Goal: Task Accomplishment & Management: Use online tool/utility

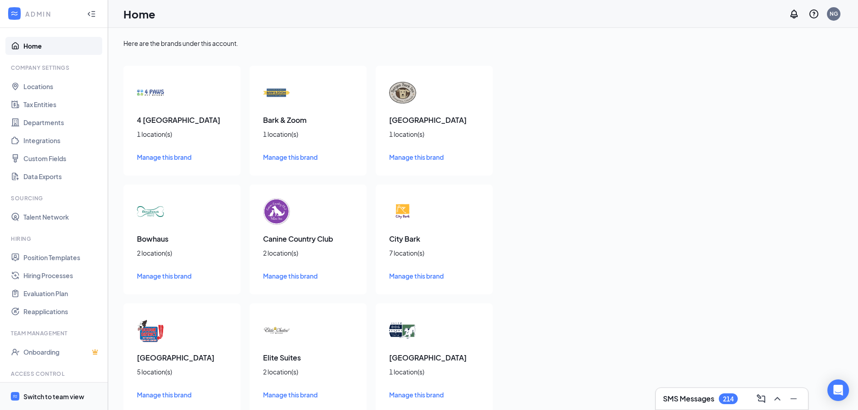
click at [35, 391] on span "Switch to team view" at bounding box center [61, 396] width 77 height 27
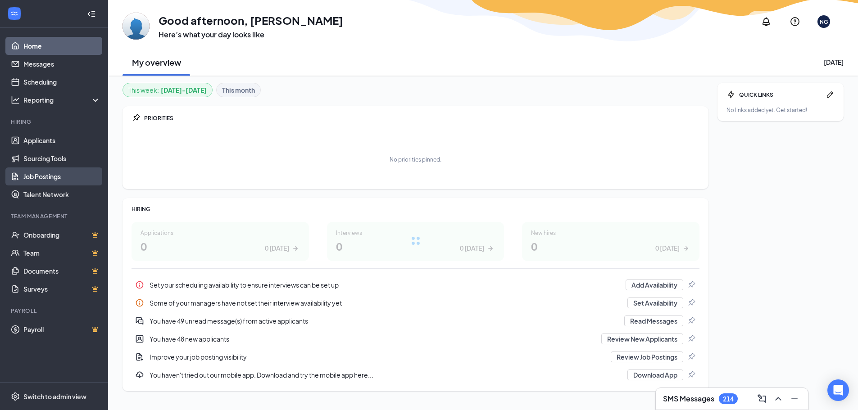
click at [43, 174] on link "Job Postings" at bounding box center [61, 177] width 77 height 18
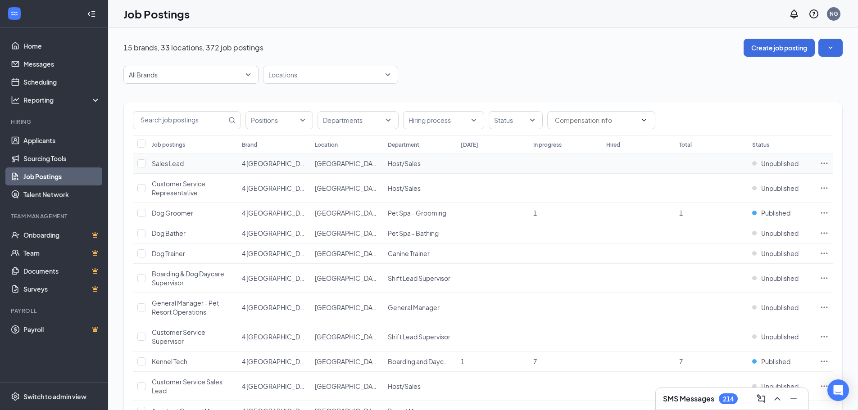
click at [823, 163] on icon "Ellipses" at bounding box center [824, 163] width 9 height 9
click at [802, 131] on div "Positions Departments Hiring process Status" at bounding box center [483, 118] width 718 height 33
click at [825, 163] on icon "Ellipses" at bounding box center [824, 163] width 9 height 9
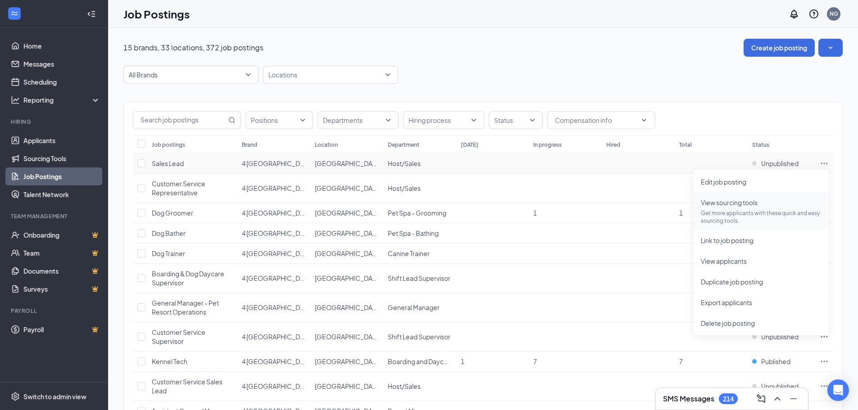
click at [748, 207] on span "View sourcing tools Get more applicants with these quick and easy sourcing tool…" at bounding box center [761, 211] width 121 height 27
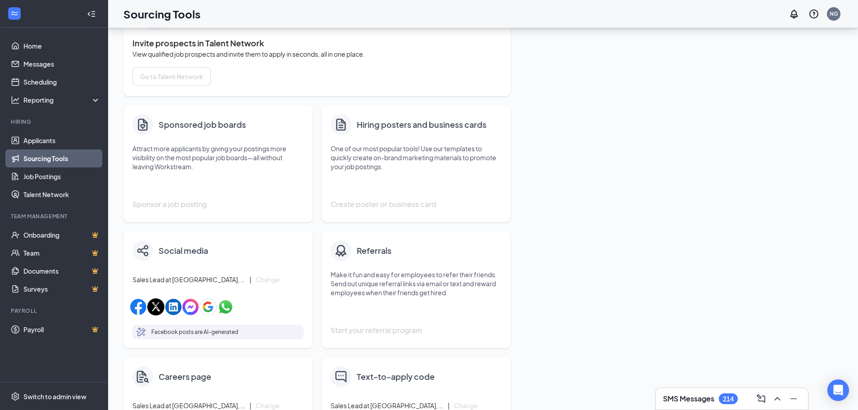
scroll to position [135, 0]
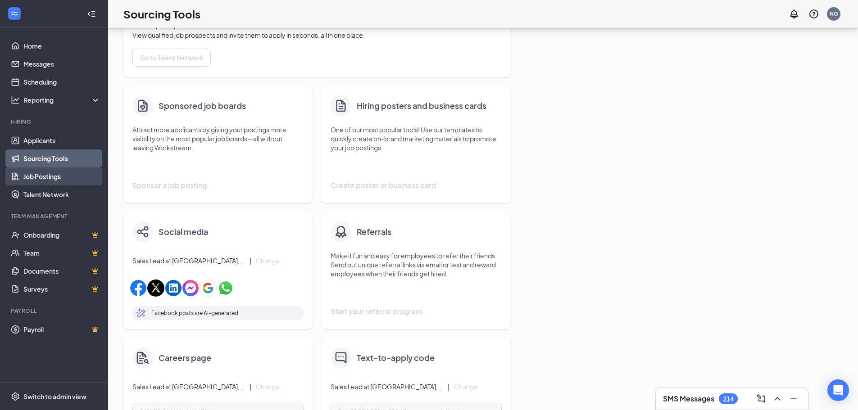
click at [46, 172] on link "Job Postings" at bounding box center [61, 177] width 77 height 18
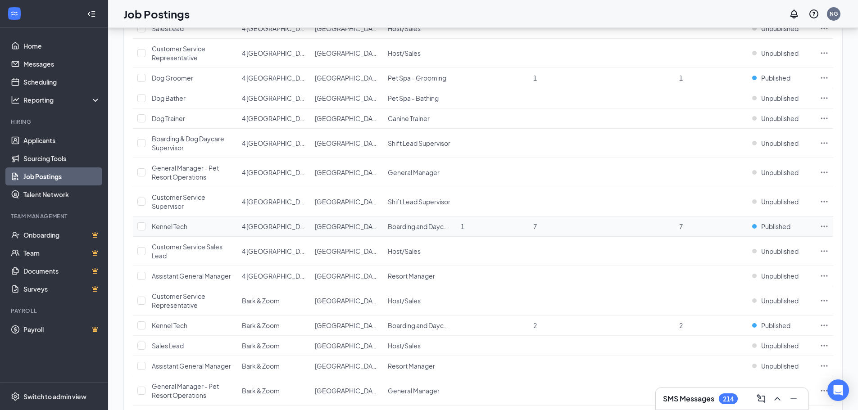
click at [824, 226] on icon "Ellipses" at bounding box center [824, 226] width 7 height 1
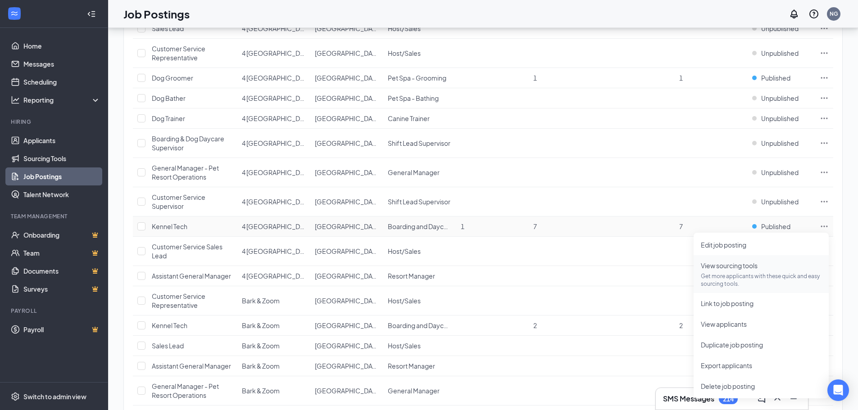
click at [733, 270] on span "View sourcing tools Get more applicants with these quick and easy sourcing tool…" at bounding box center [761, 274] width 121 height 27
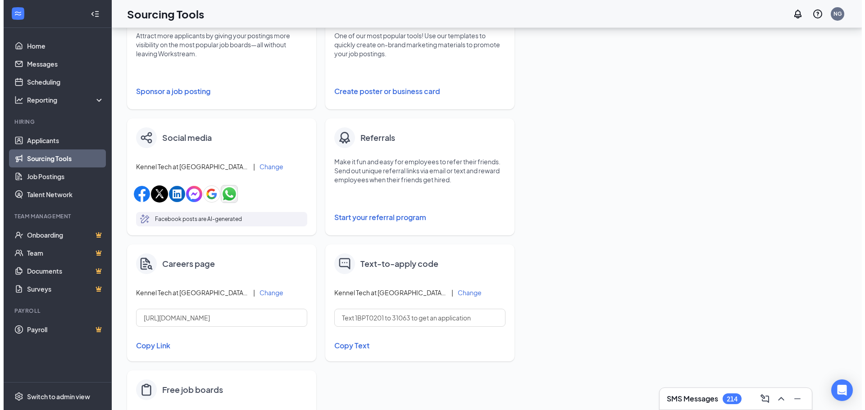
scroll to position [203, 0]
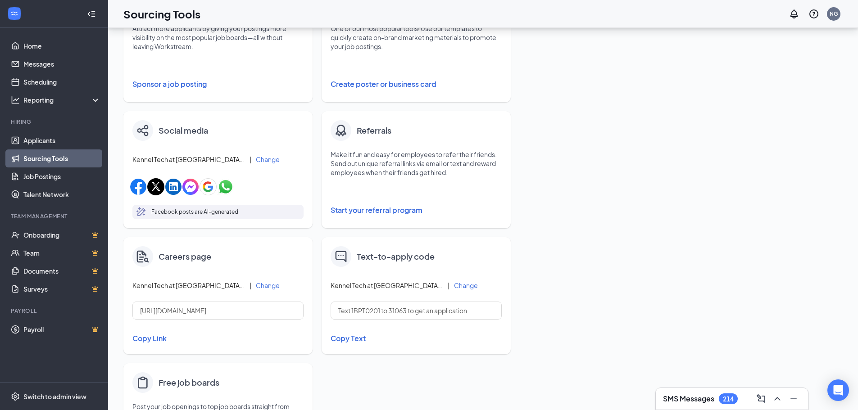
click at [149, 81] on button "Sponsor a job posting" at bounding box center [217, 84] width 171 height 18
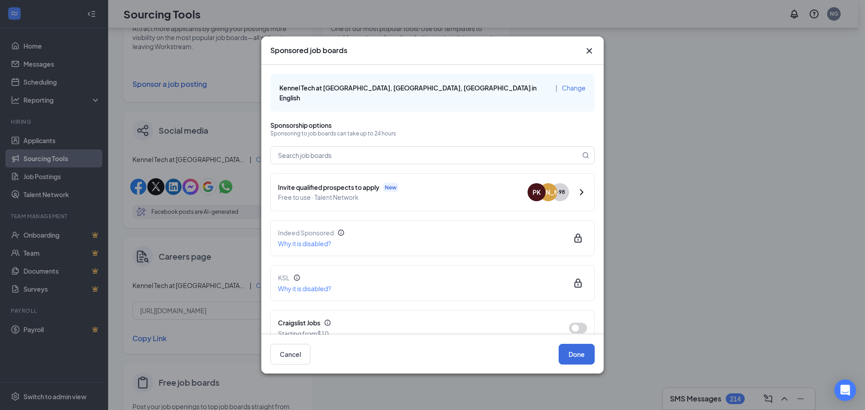
click at [586, 52] on icon "Cross" at bounding box center [589, 50] width 11 height 11
